Goal: Information Seeking & Learning: Learn about a topic

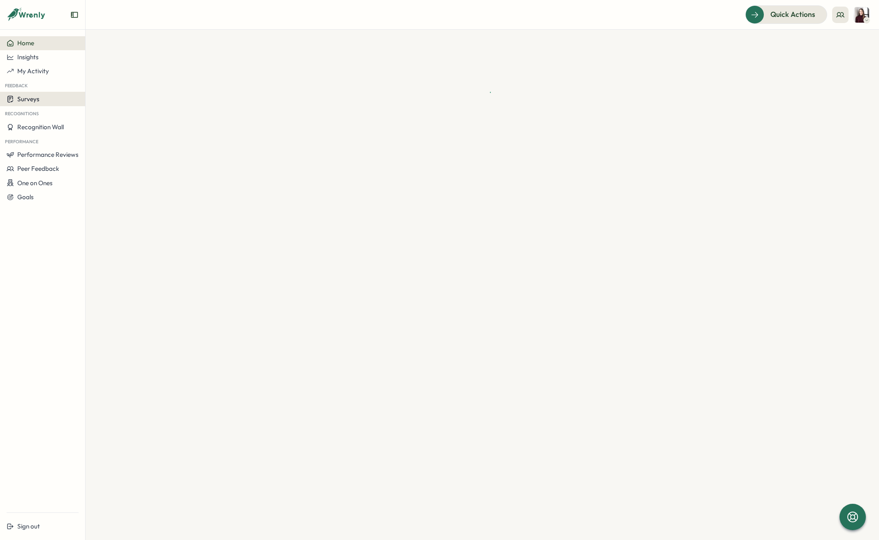
click at [38, 103] on button "Surveys" at bounding box center [42, 99] width 85 height 14
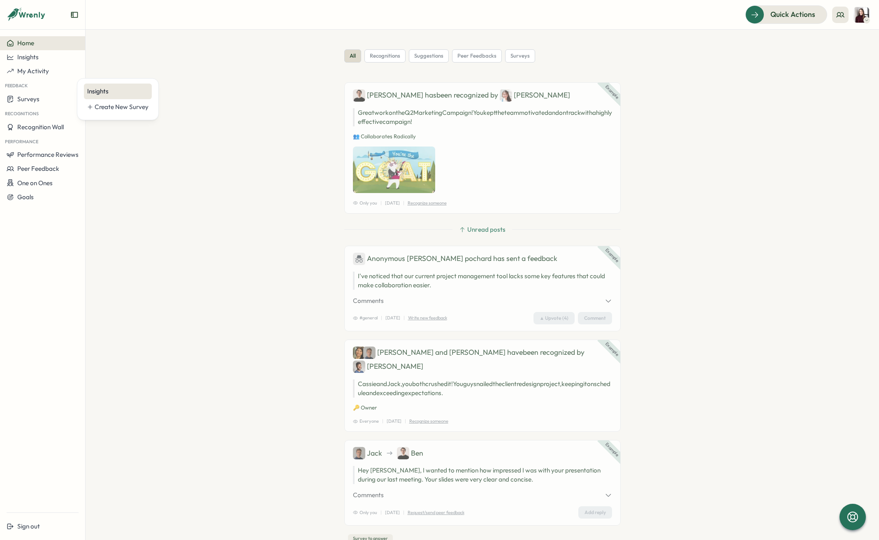
click at [94, 96] on div "Insights" at bounding box center [118, 92] width 68 height 16
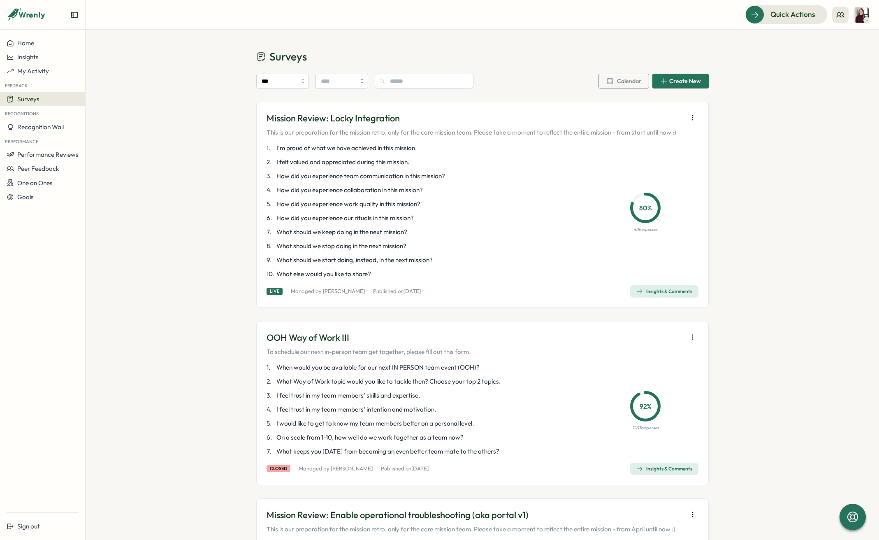
click at [693, 117] on icon "button" at bounding box center [693, 118] width 8 height 8
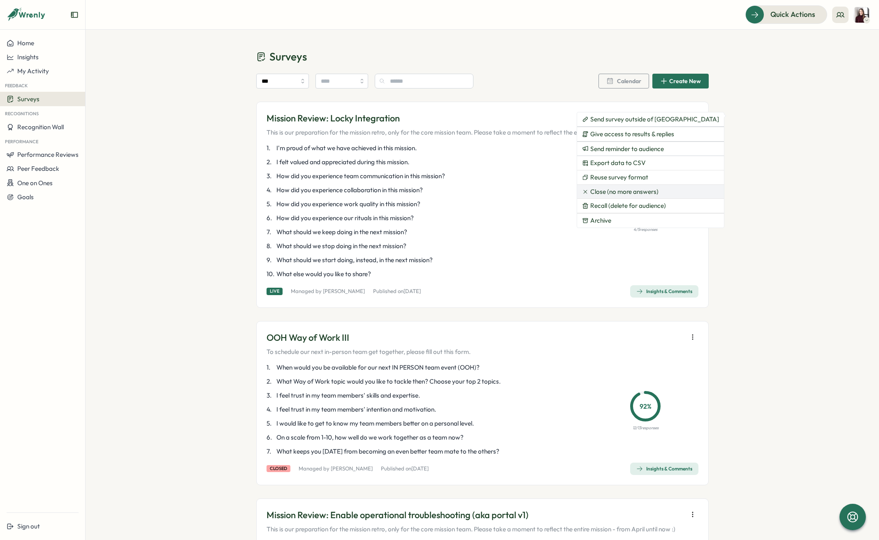
click at [638, 187] on button "Close (no more answers)" at bounding box center [650, 192] width 147 height 14
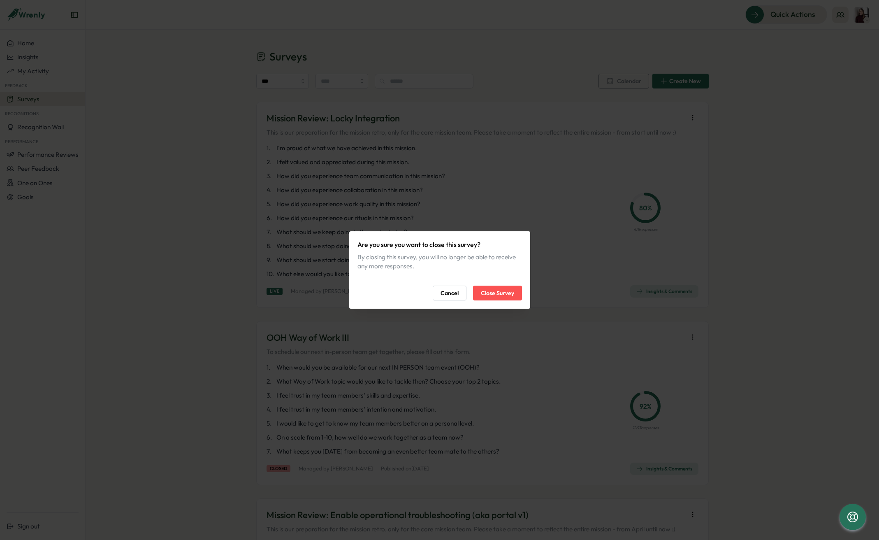
click at [485, 294] on span "Close Survey" at bounding box center [497, 293] width 33 height 14
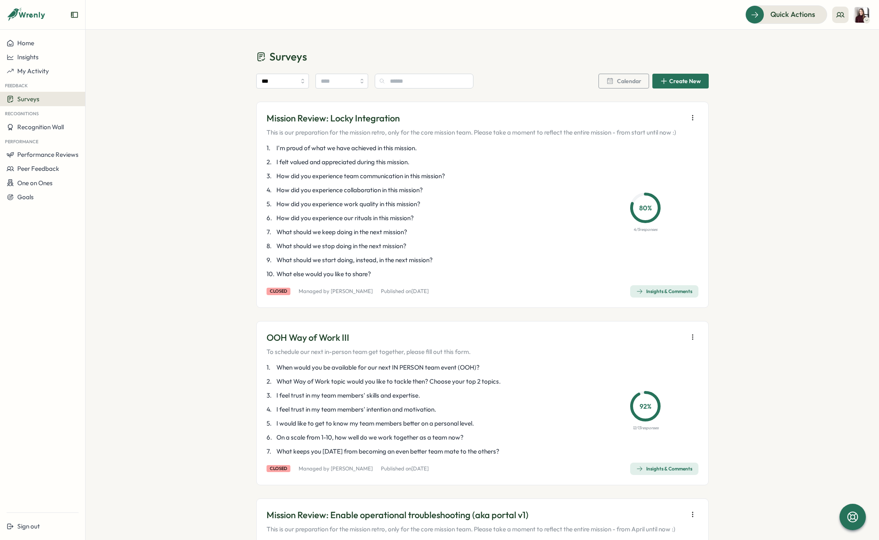
click at [665, 295] on span "Insights & Comments" at bounding box center [665, 292] width 56 height 12
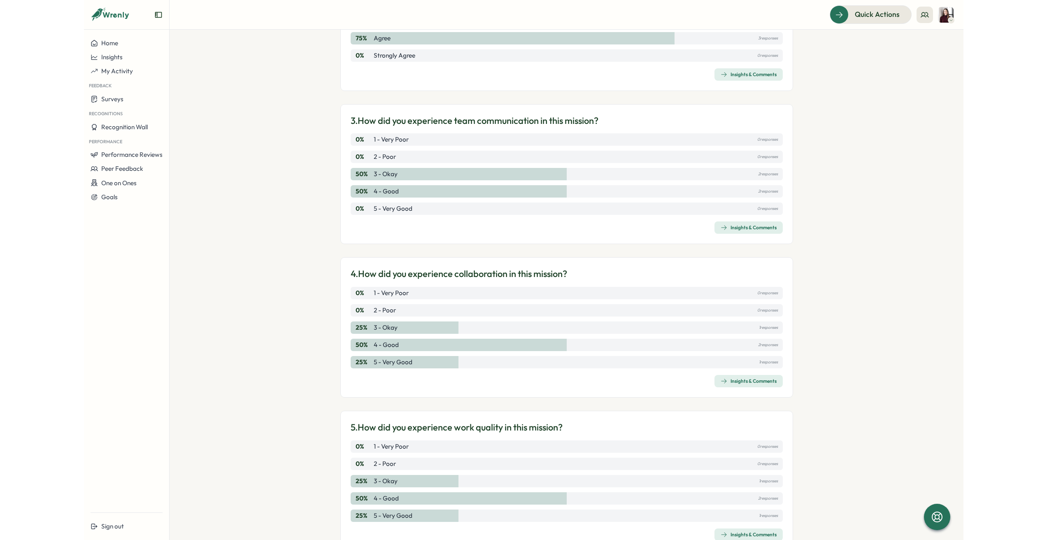
scroll to position [605, 0]
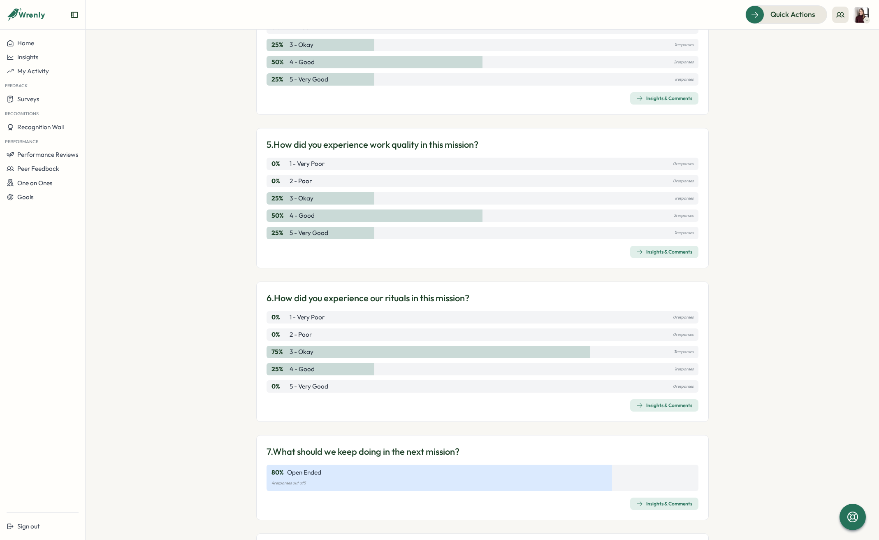
click at [671, 508] on span "Insights & Comments" at bounding box center [665, 504] width 56 height 12
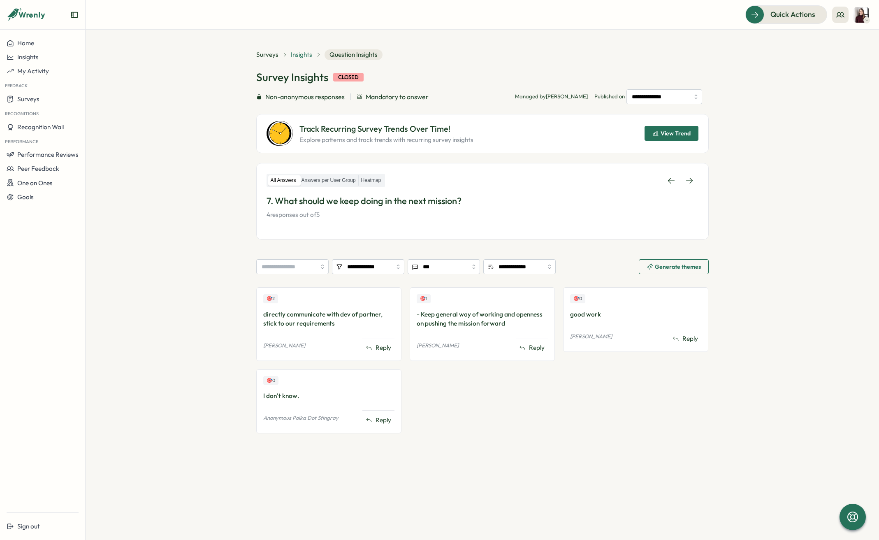
click at [305, 53] on span "Insights" at bounding box center [301, 54] width 21 height 9
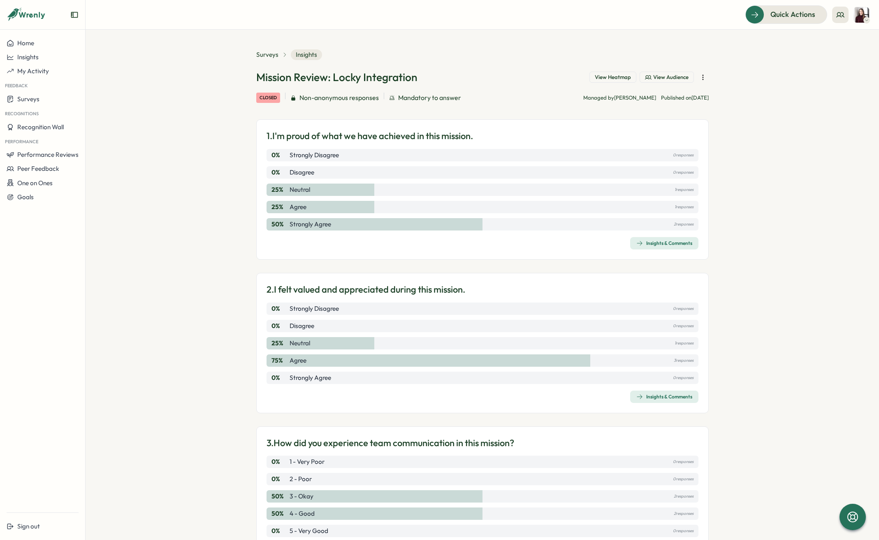
click at [678, 244] on div "Insights & Comments" at bounding box center [665, 243] width 56 height 7
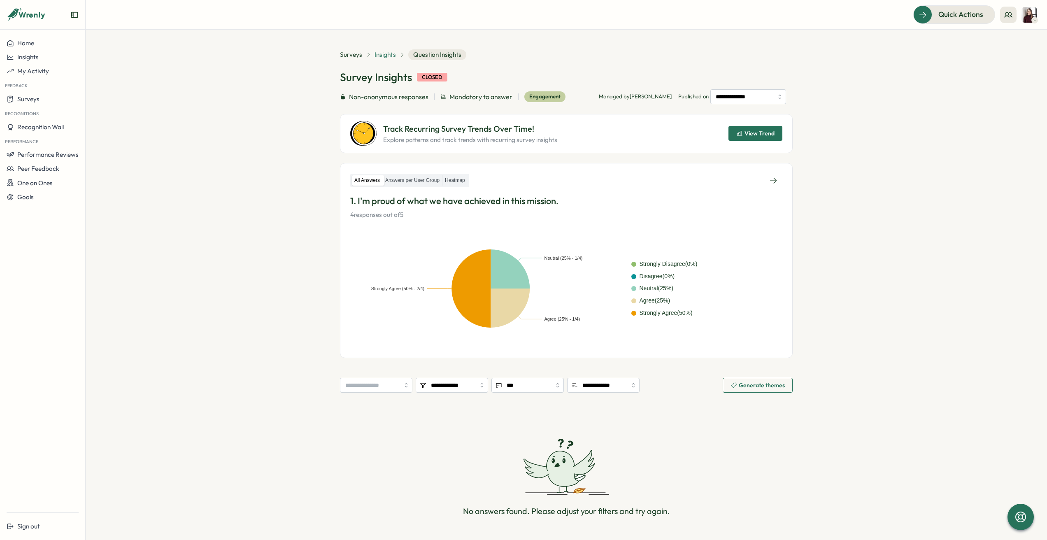
click at [386, 54] on span "Insights" at bounding box center [385, 54] width 21 height 9
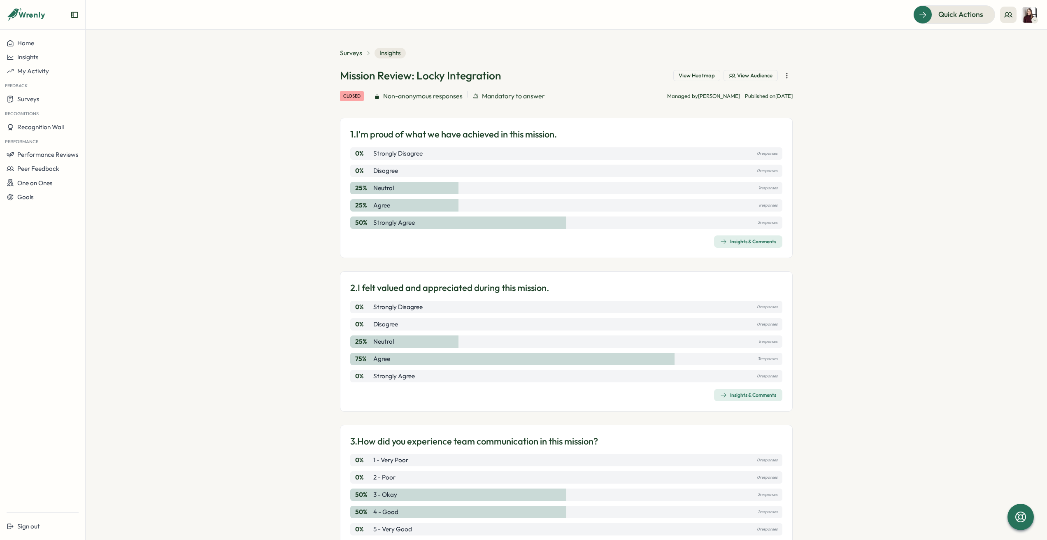
scroll to position [15, 0]
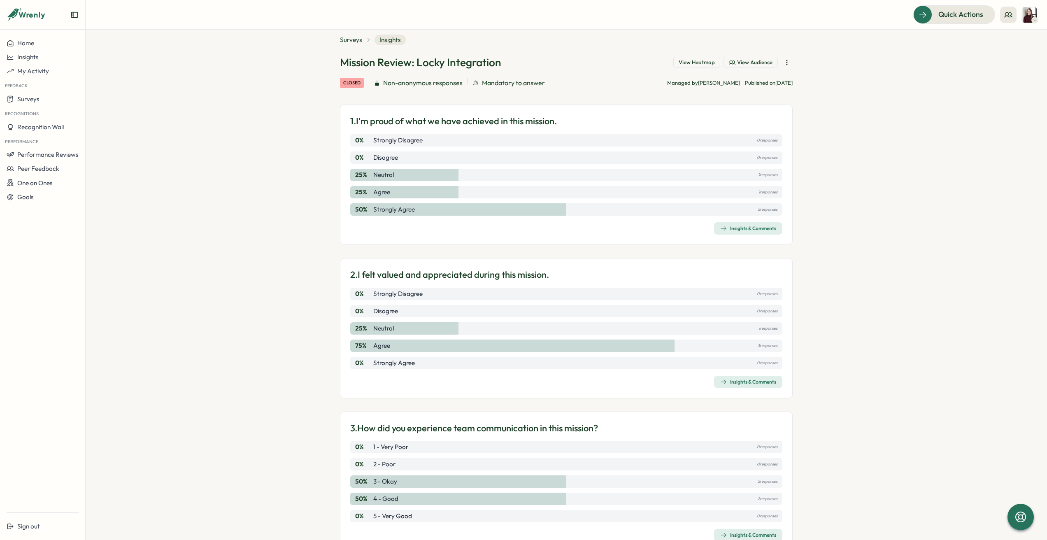
click at [745, 230] on div "Insights & Comments" at bounding box center [748, 228] width 56 height 7
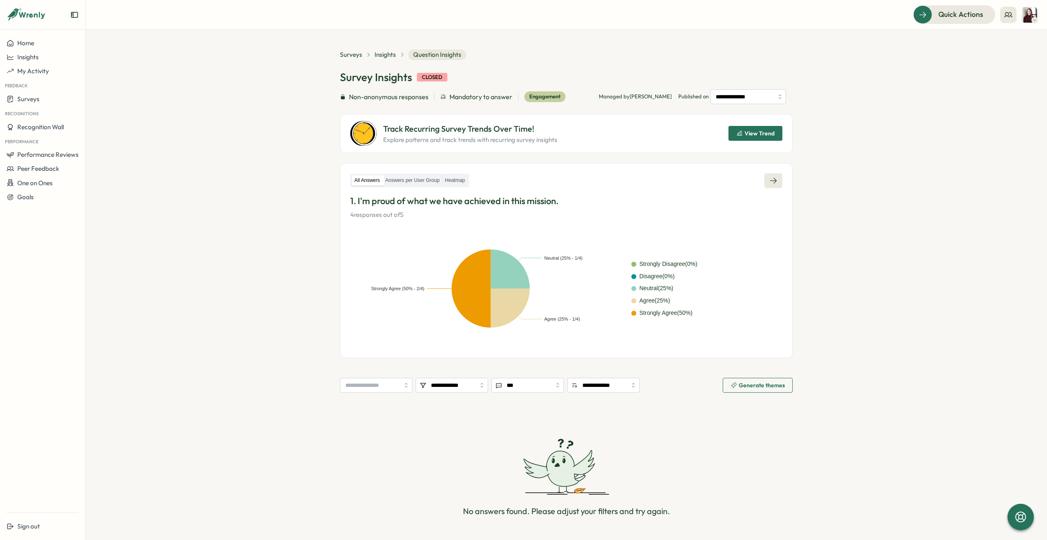
click at [772, 181] on icon at bounding box center [773, 181] width 8 height 8
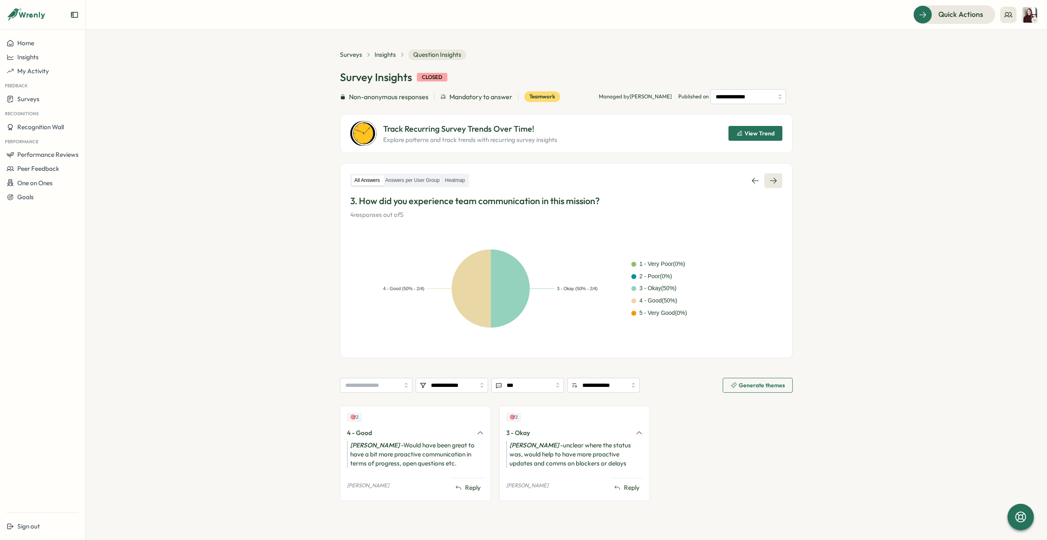
click at [765, 183] on link at bounding box center [773, 180] width 18 height 15
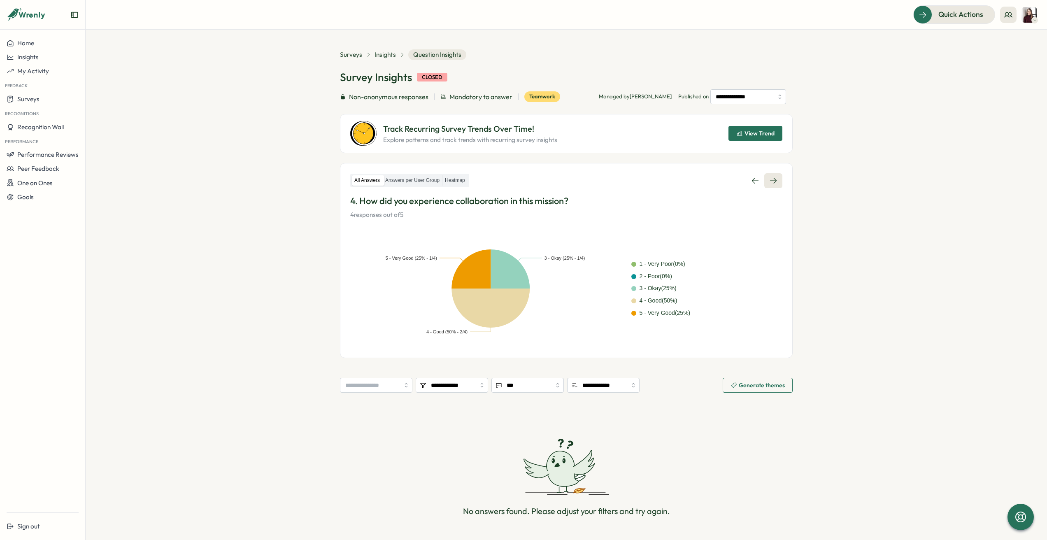
click at [773, 187] on link at bounding box center [773, 180] width 18 height 15
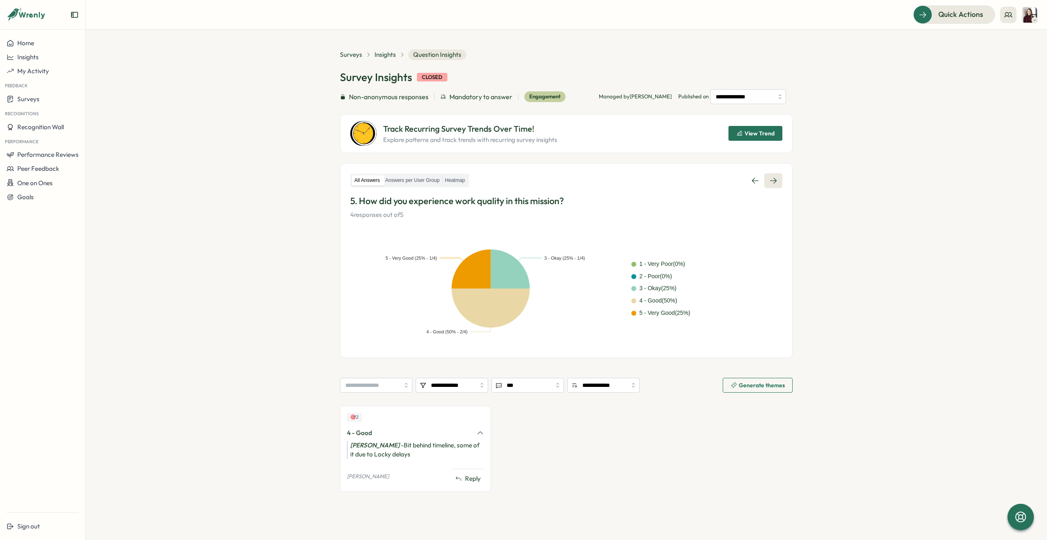
click at [776, 179] on icon at bounding box center [773, 181] width 8 height 8
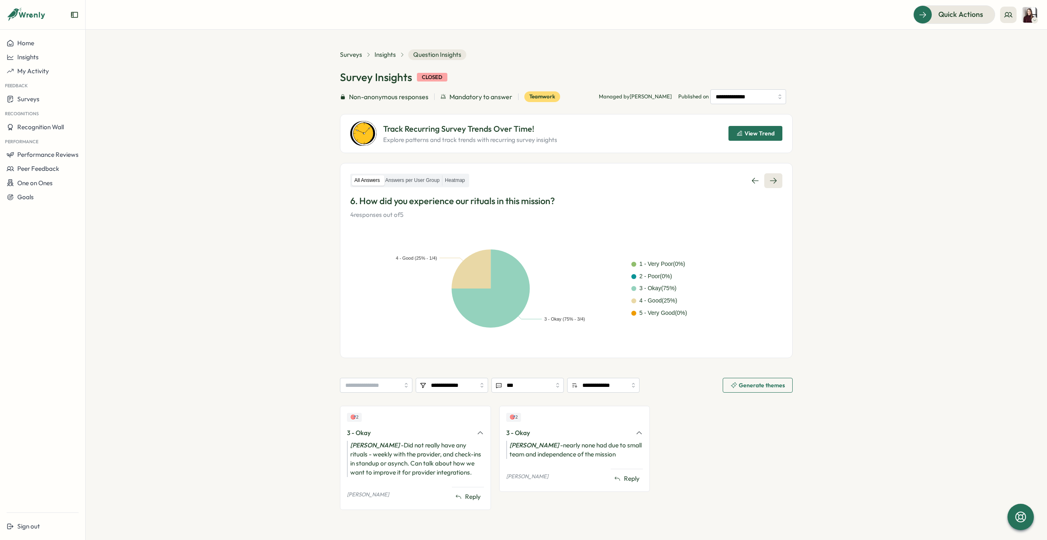
click at [775, 177] on icon at bounding box center [773, 181] width 8 height 8
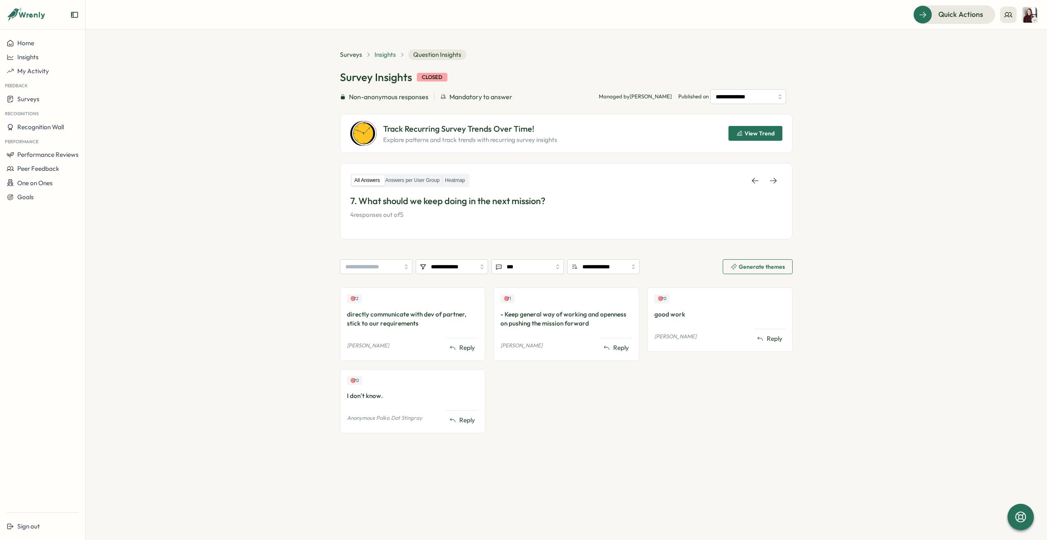
click at [382, 54] on span "Insights" at bounding box center [385, 54] width 21 height 9
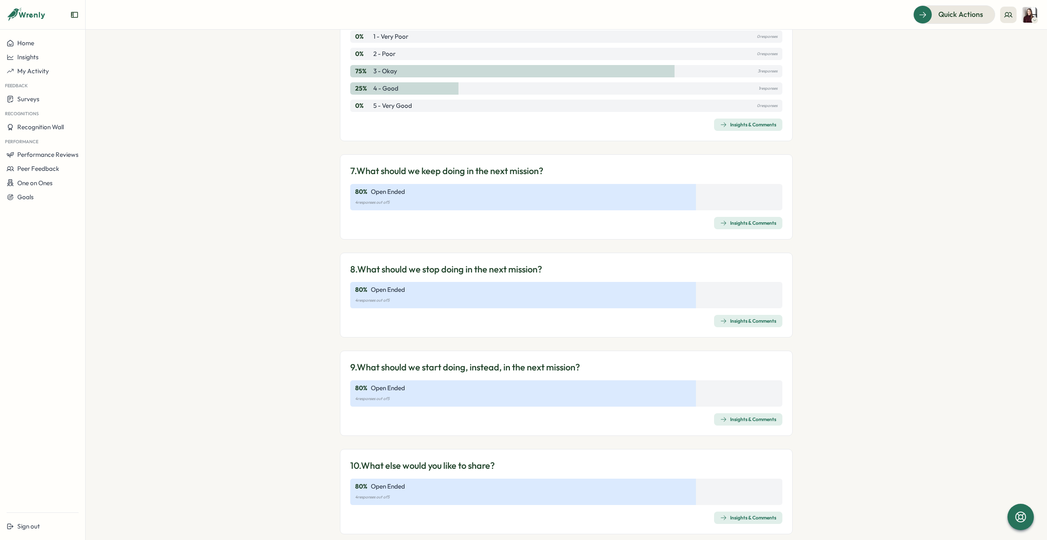
scroll to position [899, 0]
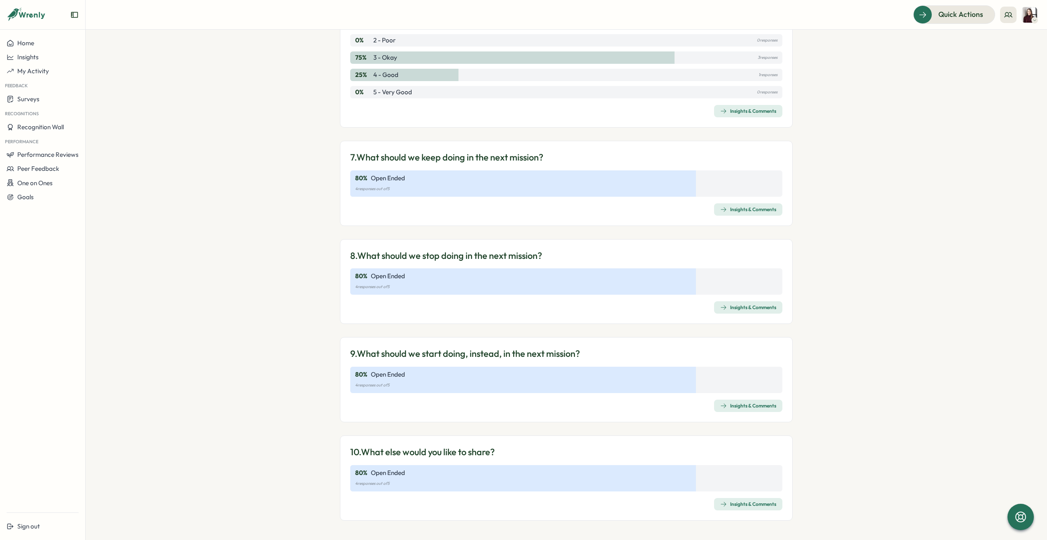
click at [740, 307] on div "Insights & Comments" at bounding box center [748, 307] width 56 height 7
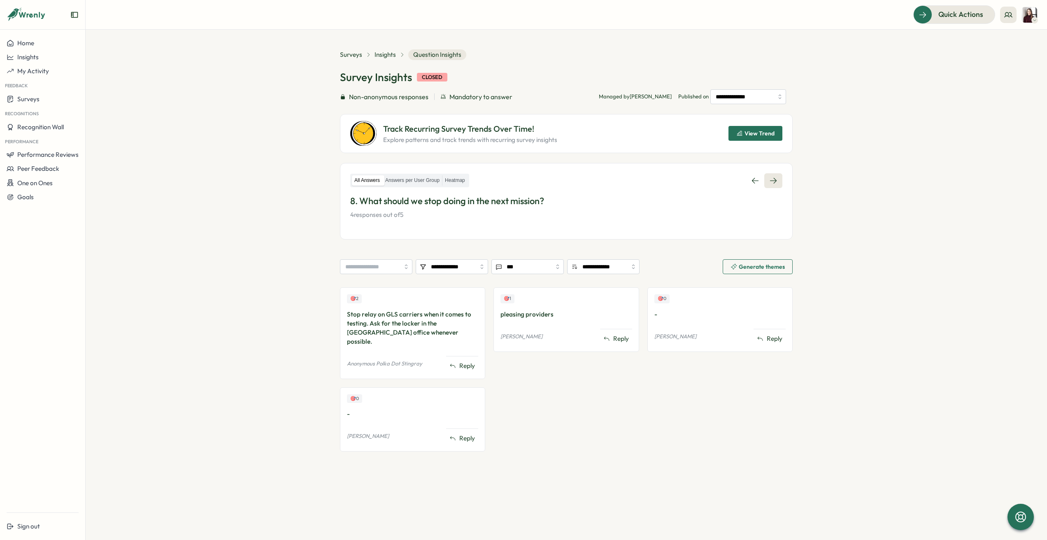
click at [770, 186] on link at bounding box center [773, 180] width 18 height 15
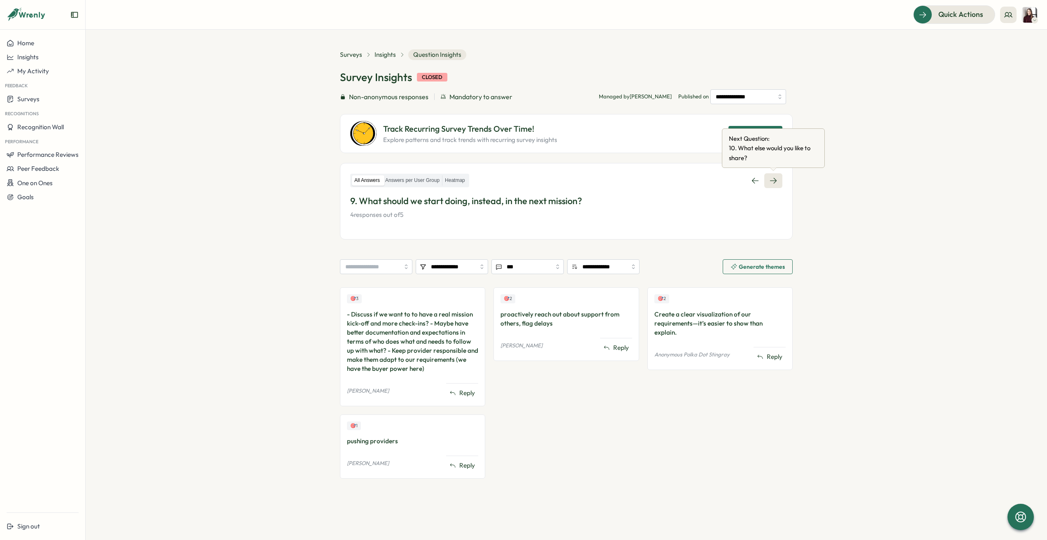
click at [773, 184] on icon at bounding box center [773, 181] width 8 height 8
